Goal: Find specific page/section

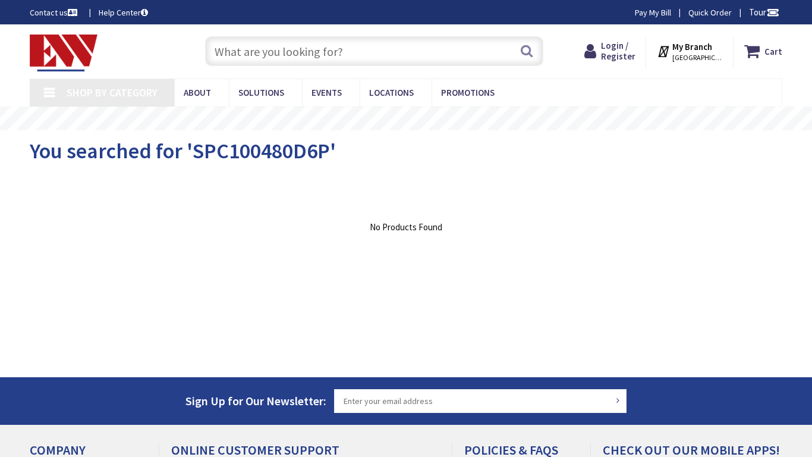
type input "32 Centre Pl, Newark, NJ 07102, USA"
